Goal: Information Seeking & Learning: Learn about a topic

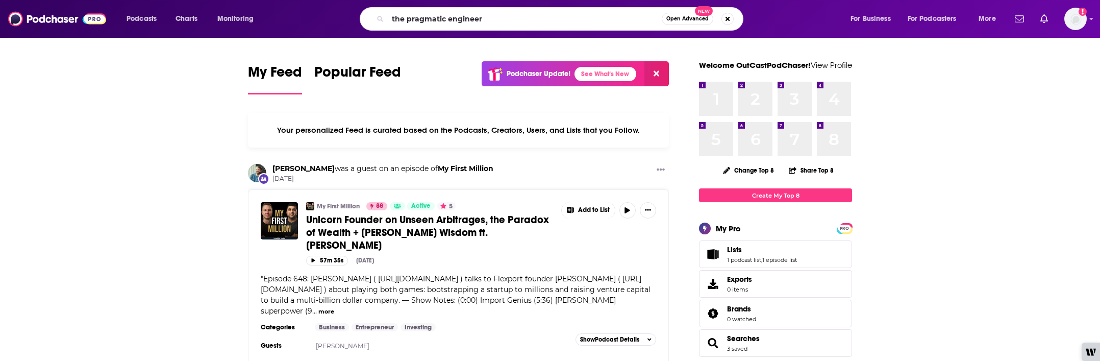
type input "the pragmatic engineer"
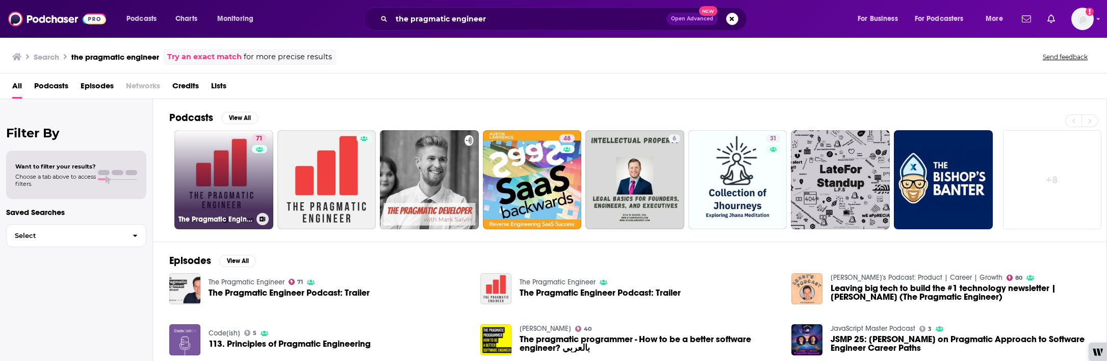
click at [236, 161] on link "71 The Pragmatic Engineer" at bounding box center [223, 179] width 99 height 99
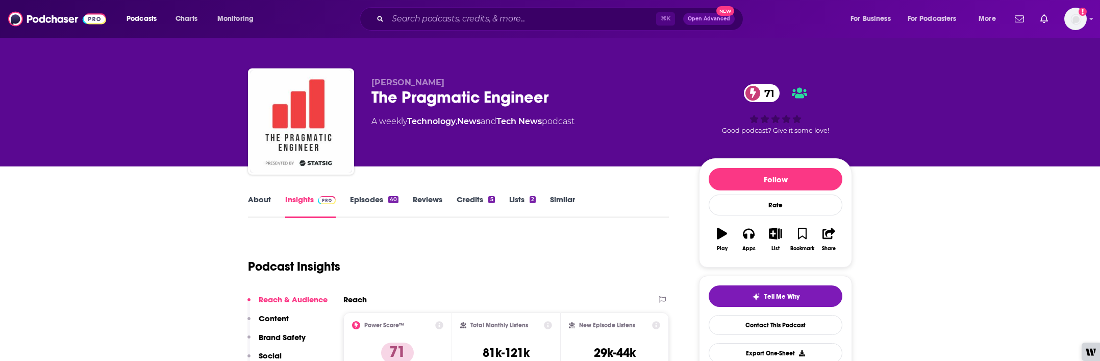
click at [376, 202] on link "Episodes 40" at bounding box center [374, 205] width 48 height 23
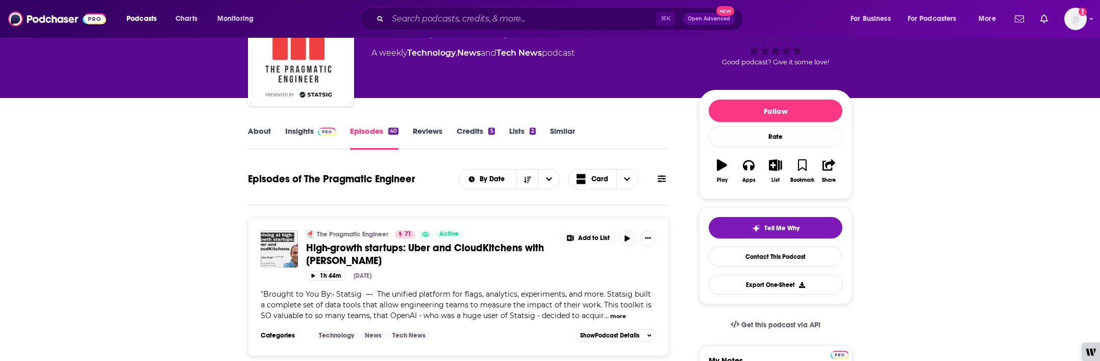
scroll to position [80, 0]
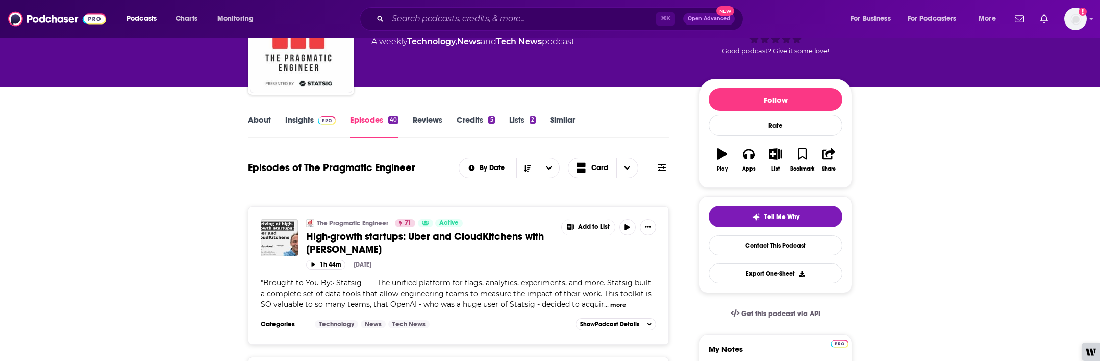
click at [311, 119] on link "Insights" at bounding box center [310, 126] width 50 height 23
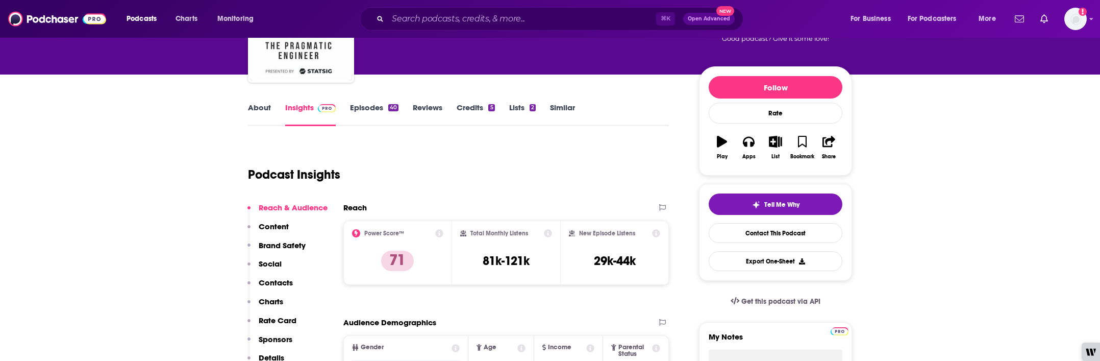
scroll to position [116, 0]
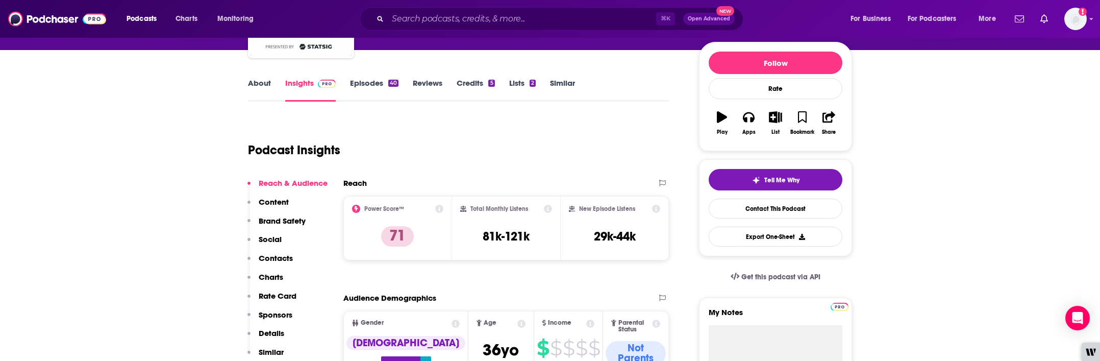
click at [371, 87] on link "Episodes 40" at bounding box center [374, 89] width 48 height 23
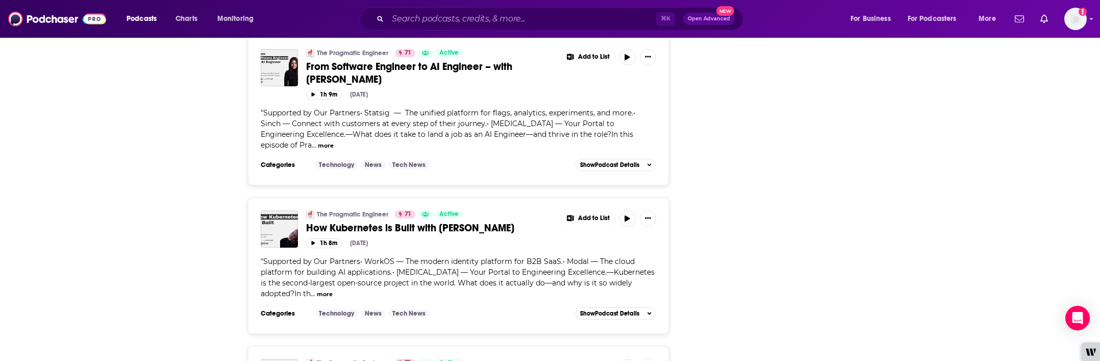
scroll to position [1808, 0]
